Goal: Task Accomplishment & Management: Complete application form

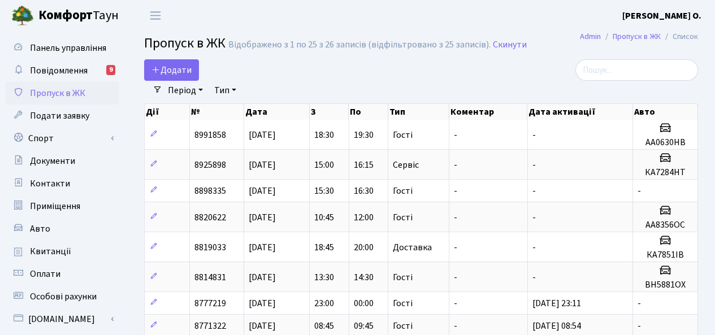
select select "25"
click at [178, 71] on span "Додати" at bounding box center [172, 70] width 40 height 12
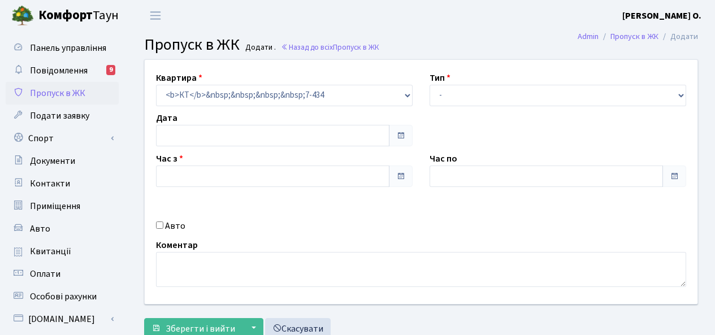
type input "[DATE]"
type input "19:00"
type input "20:00"
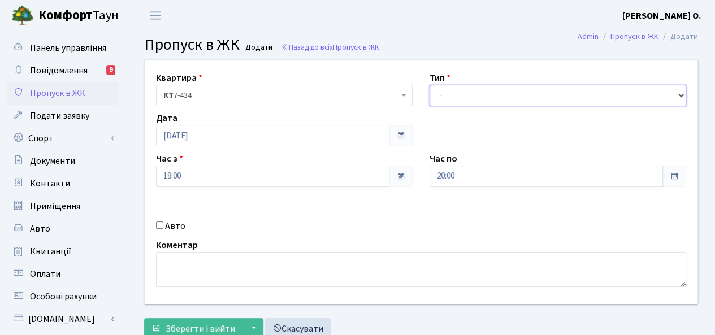
click at [501, 92] on select "- Доставка Таксі Гості Сервіс" at bounding box center [558, 95] width 257 height 21
select select "3"
click at [430, 85] on select "- Доставка Таксі Гості Сервіс" at bounding box center [558, 95] width 257 height 21
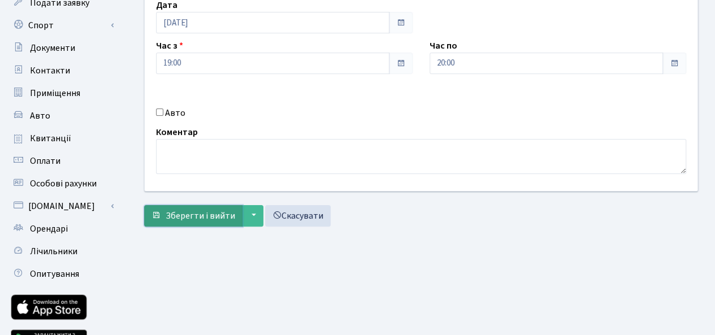
click at [204, 211] on span "Зберегти і вийти" at bounding box center [201, 216] width 70 height 12
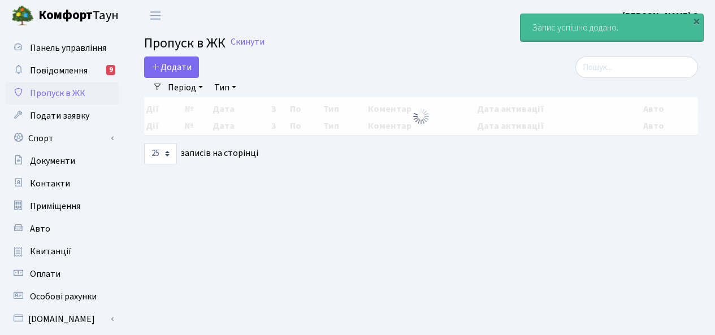
select select "25"
